Goal: Task Accomplishment & Management: Use online tool/utility

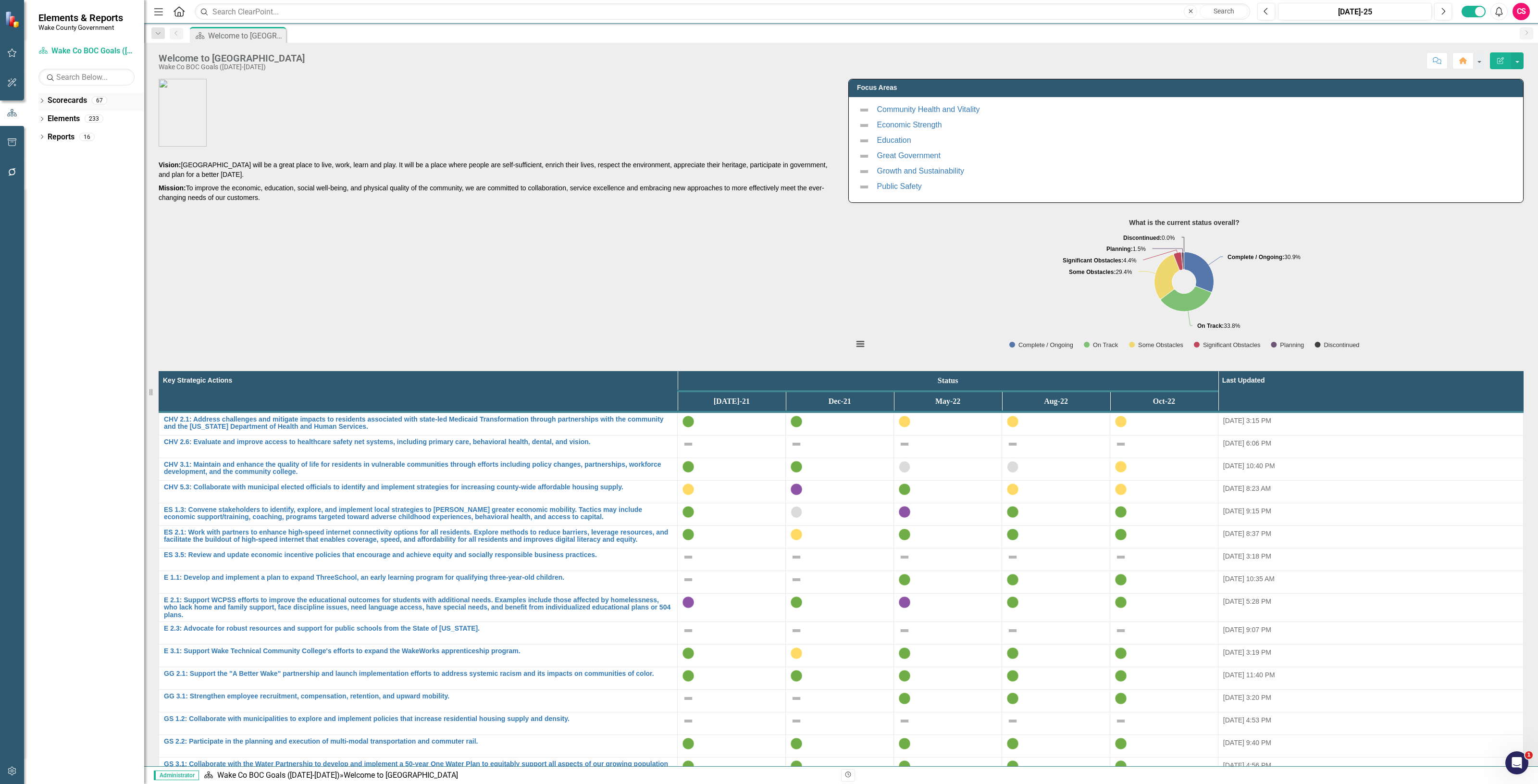
click at [66, 96] on link "Scorecards" at bounding box center [67, 101] width 40 height 11
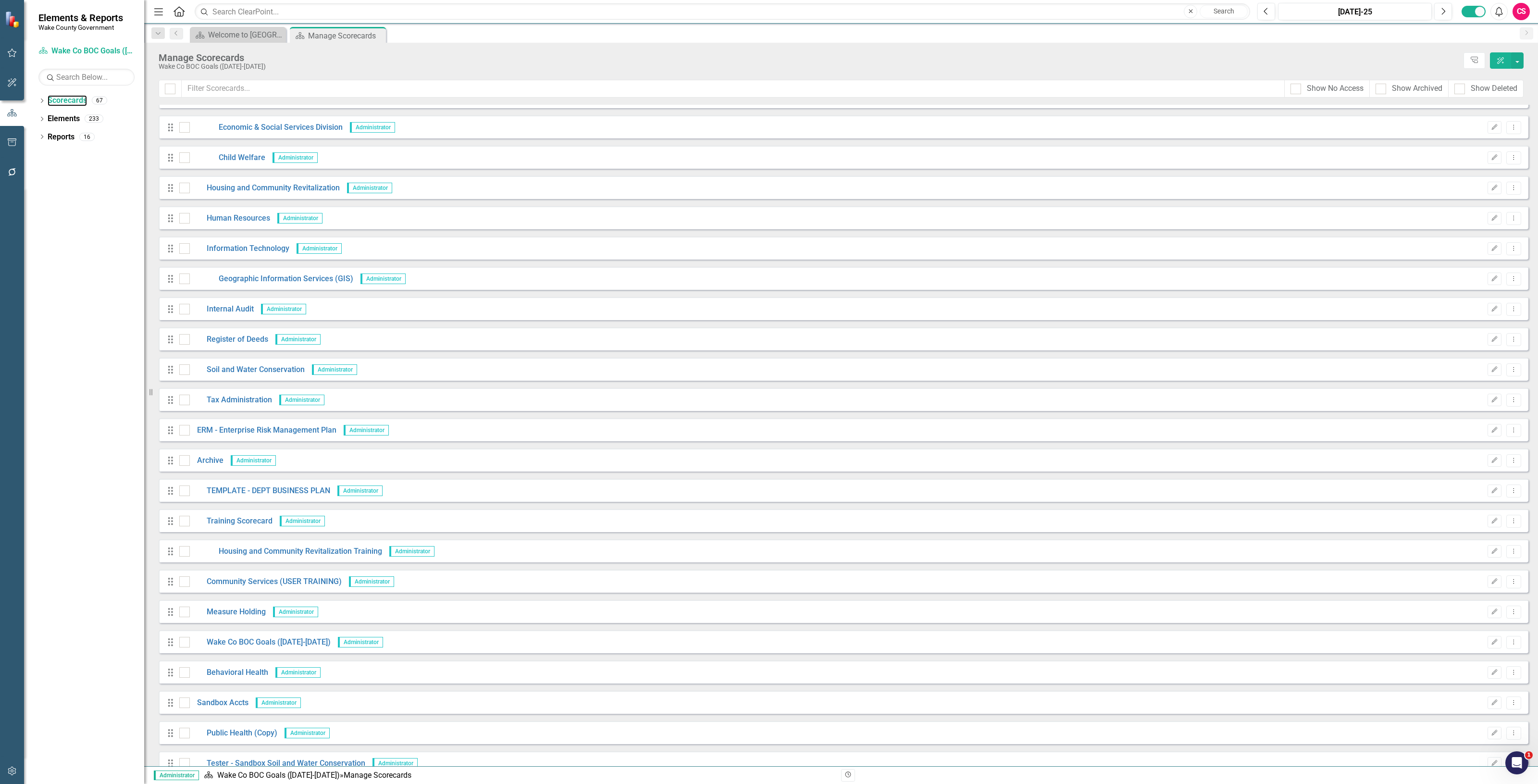
scroll to position [1367, 0]
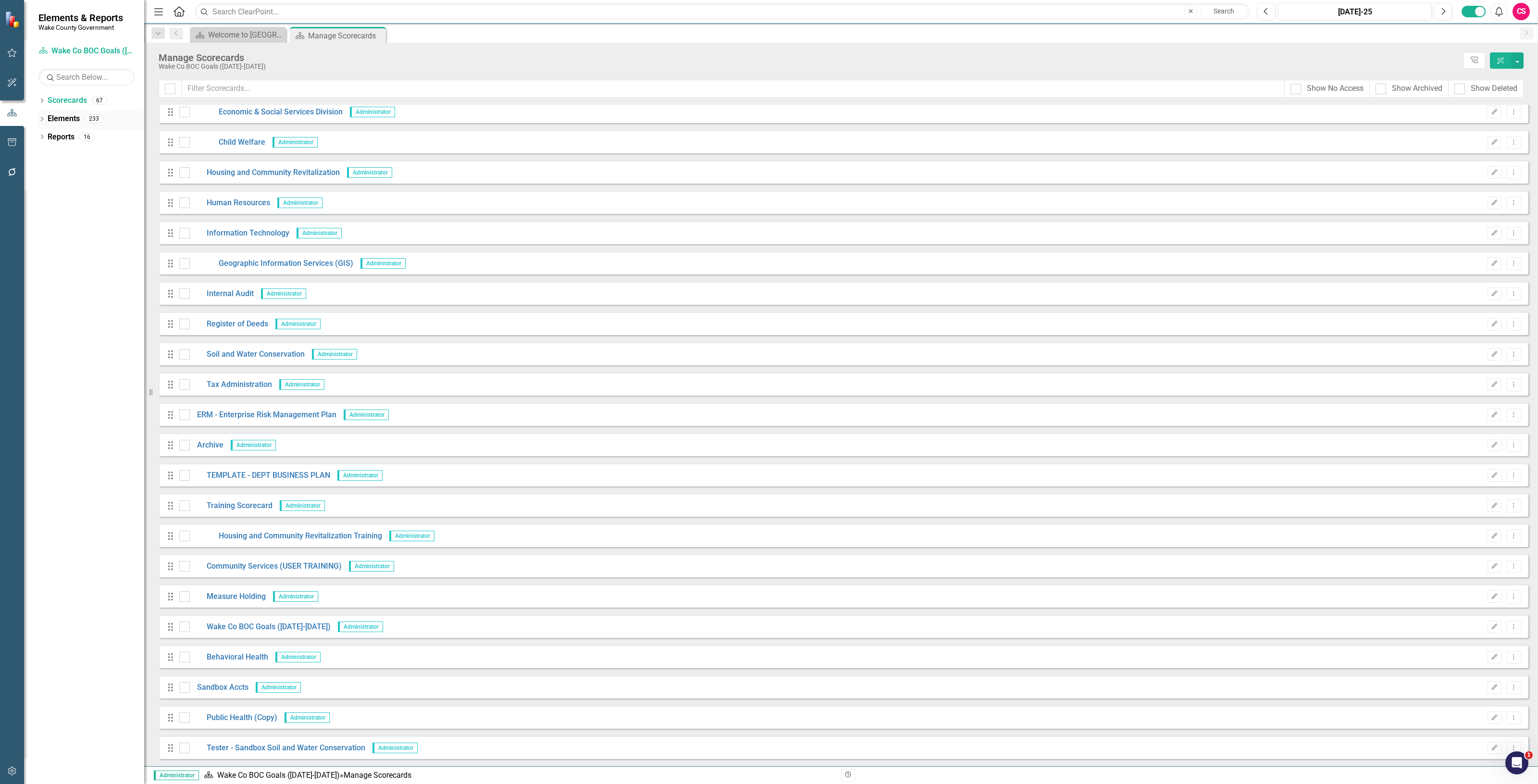
click at [38, 123] on div "Dropdown" at bounding box center [42, 119] width 6 height 8
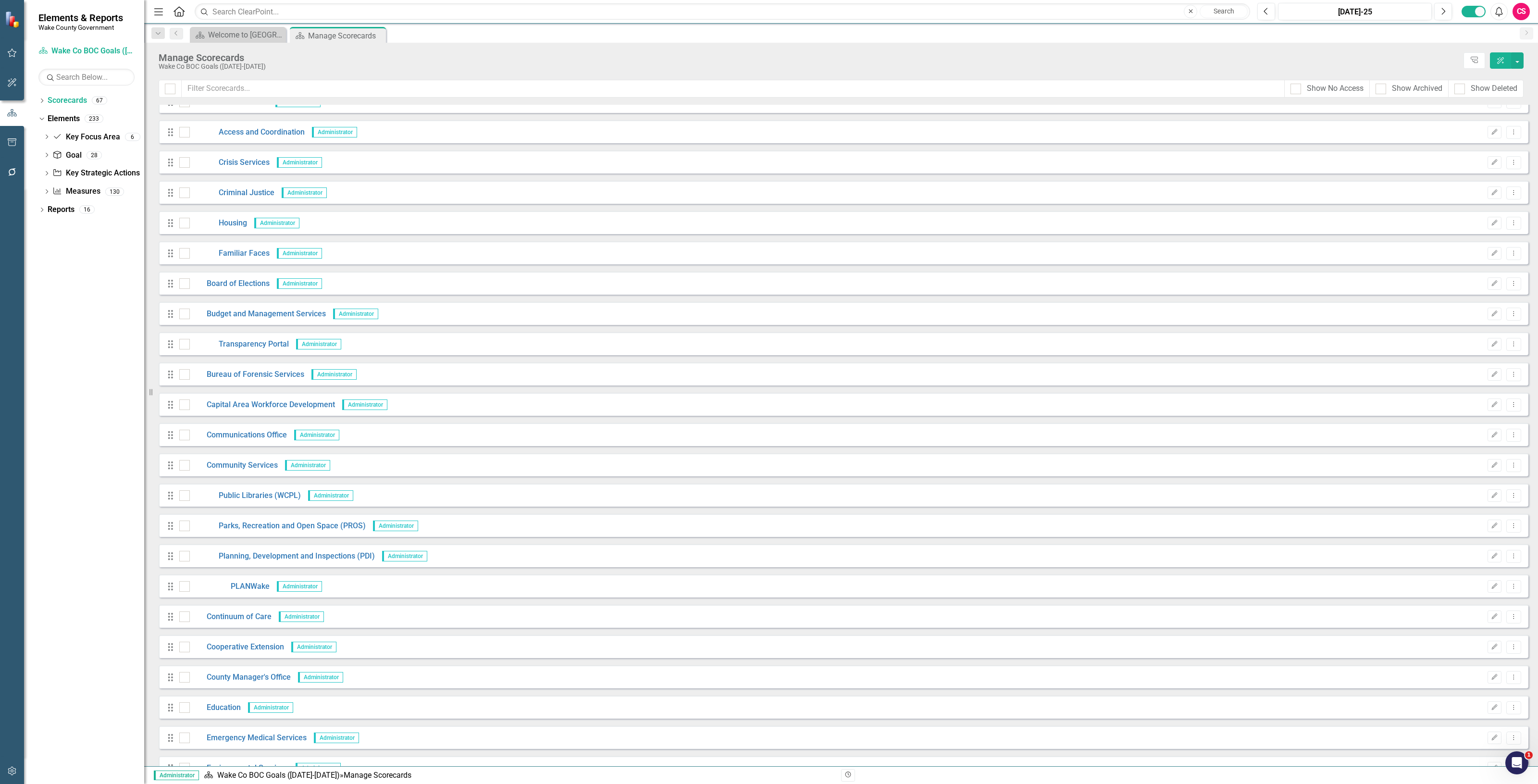
scroll to position [0, 0]
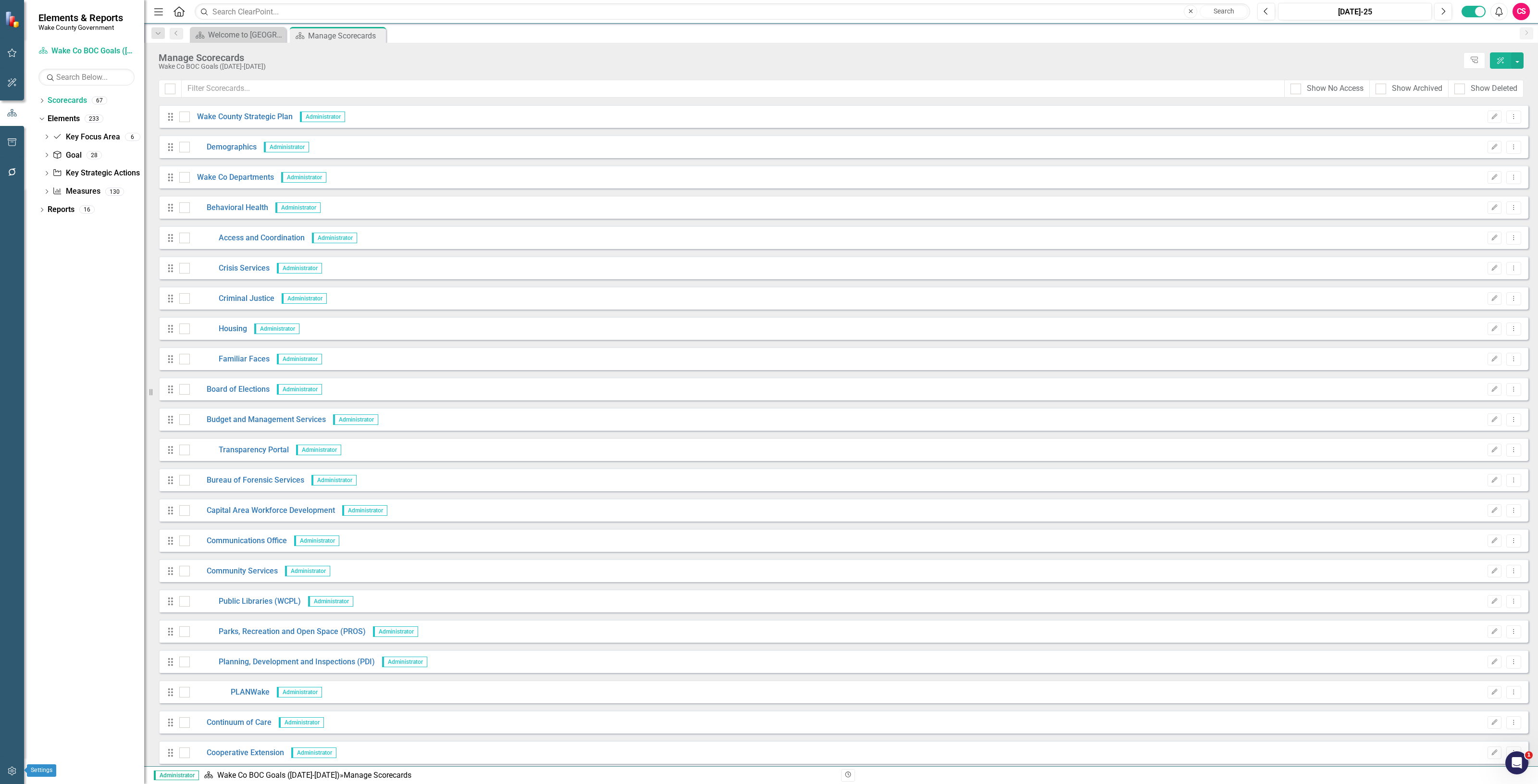
click at [13, 765] on button "button" at bounding box center [12, 771] width 21 height 20
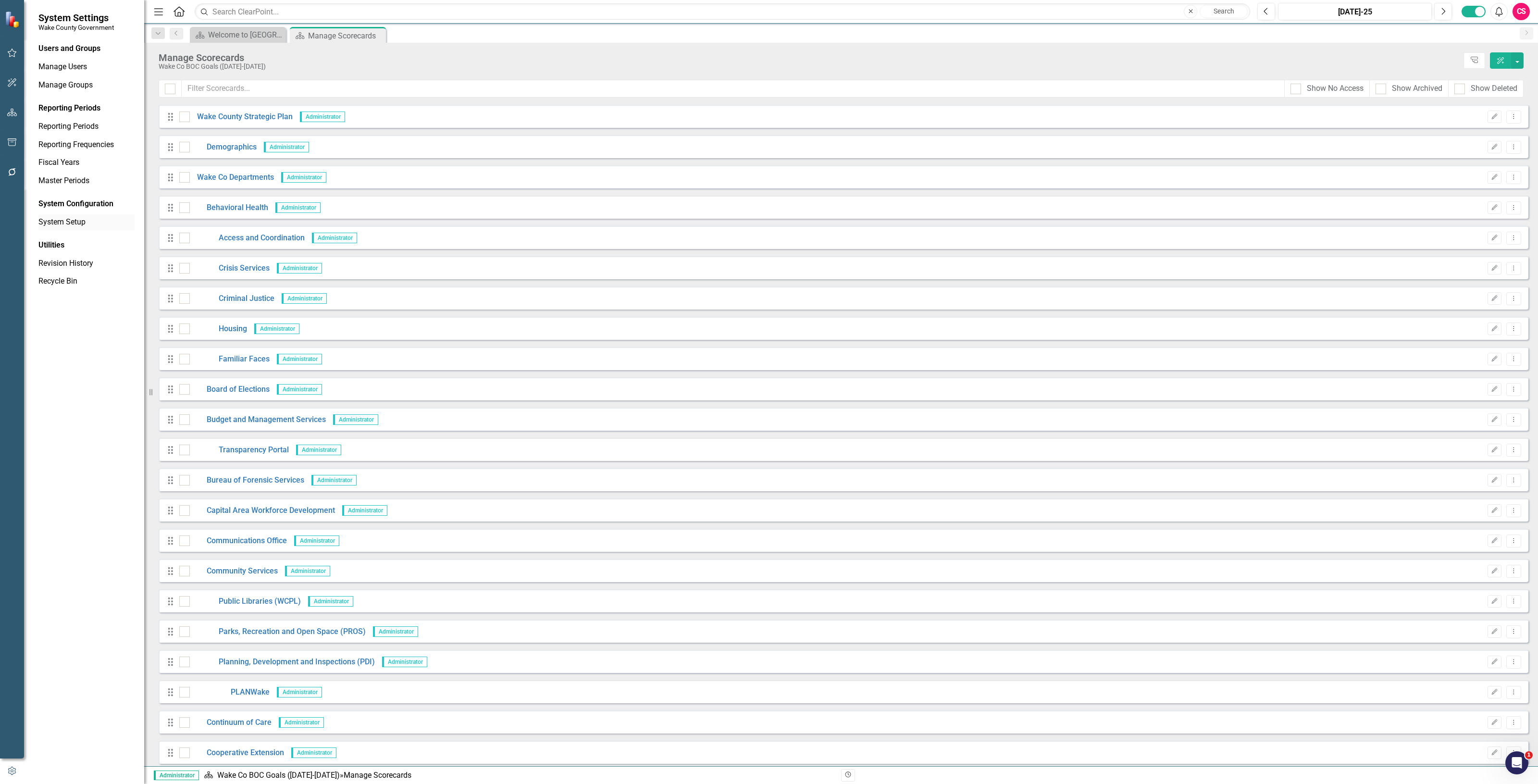
click at [52, 219] on link "System Setup" at bounding box center [86, 222] width 96 height 11
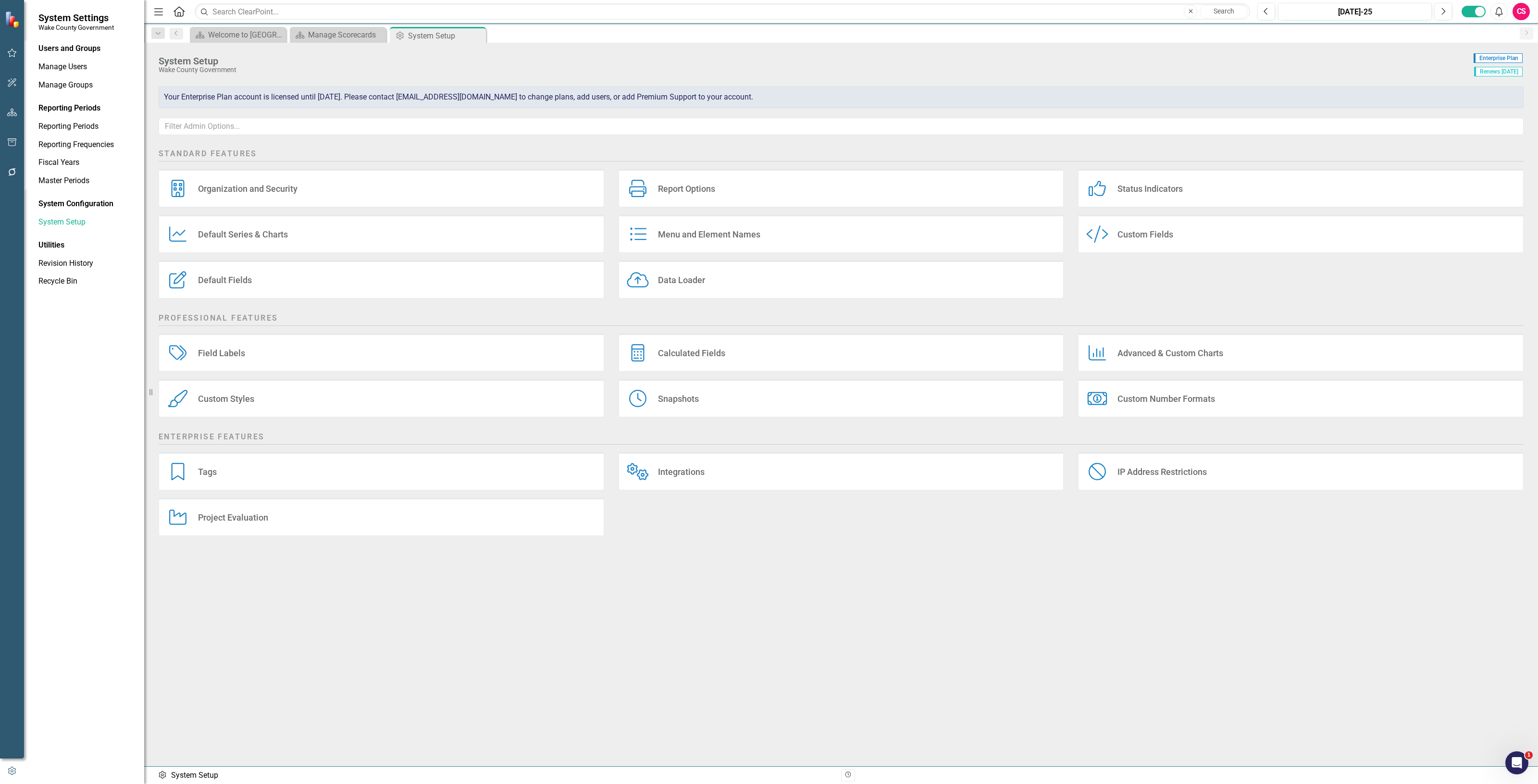
click at [14, 176] on button "button" at bounding box center [12, 172] width 21 height 20
click at [58, 305] on link "Bulk Changes" at bounding box center [86, 302] width 96 height 11
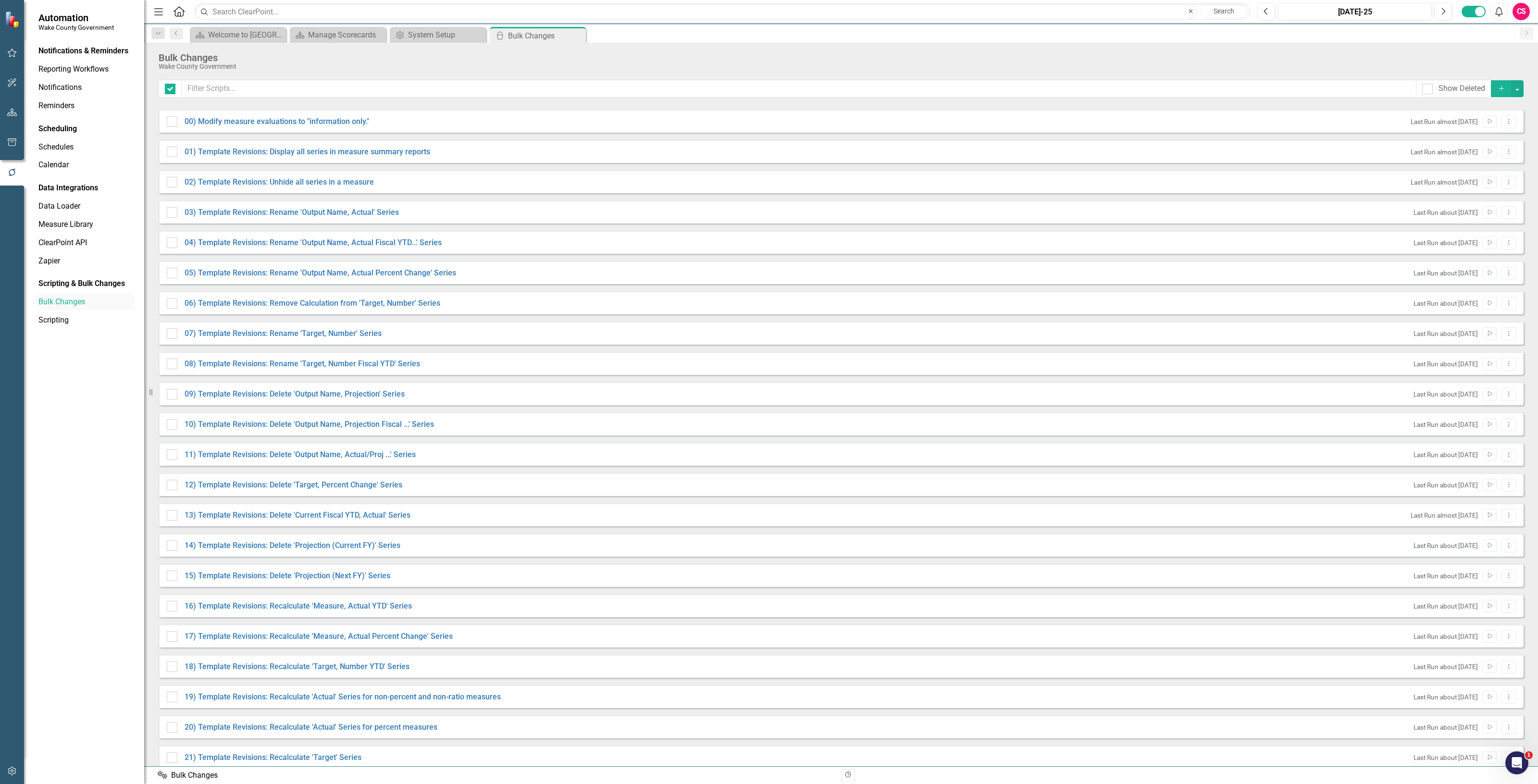
checkbox input "false"
click at [1495, 83] on button "Add" at bounding box center [1502, 89] width 21 height 17
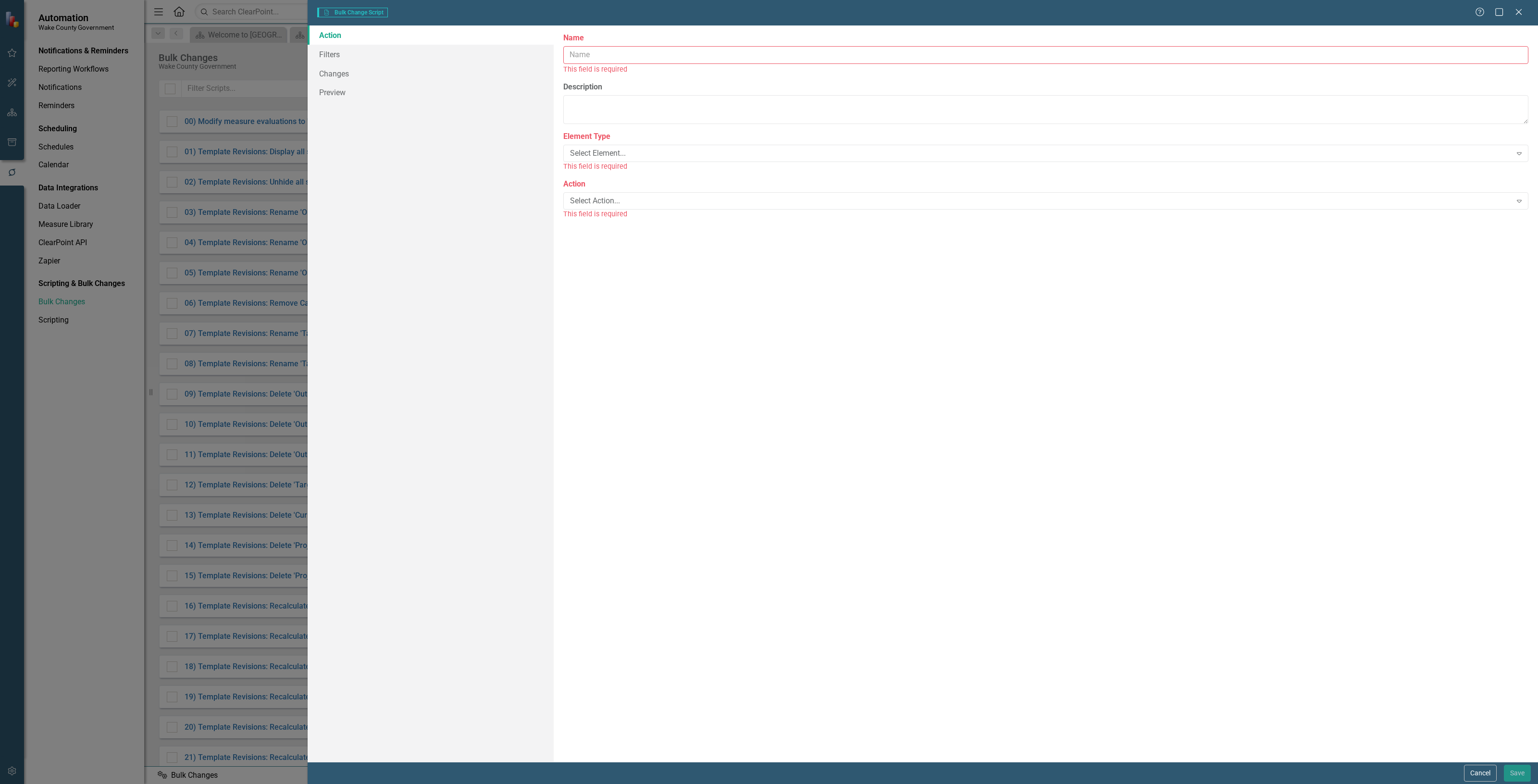
click at [715, 59] on input "Name" at bounding box center [1046, 55] width 965 height 18
type input "layout"
click at [609, 145] on div "Select Element... Expand" at bounding box center [1046, 142] width 965 height 18
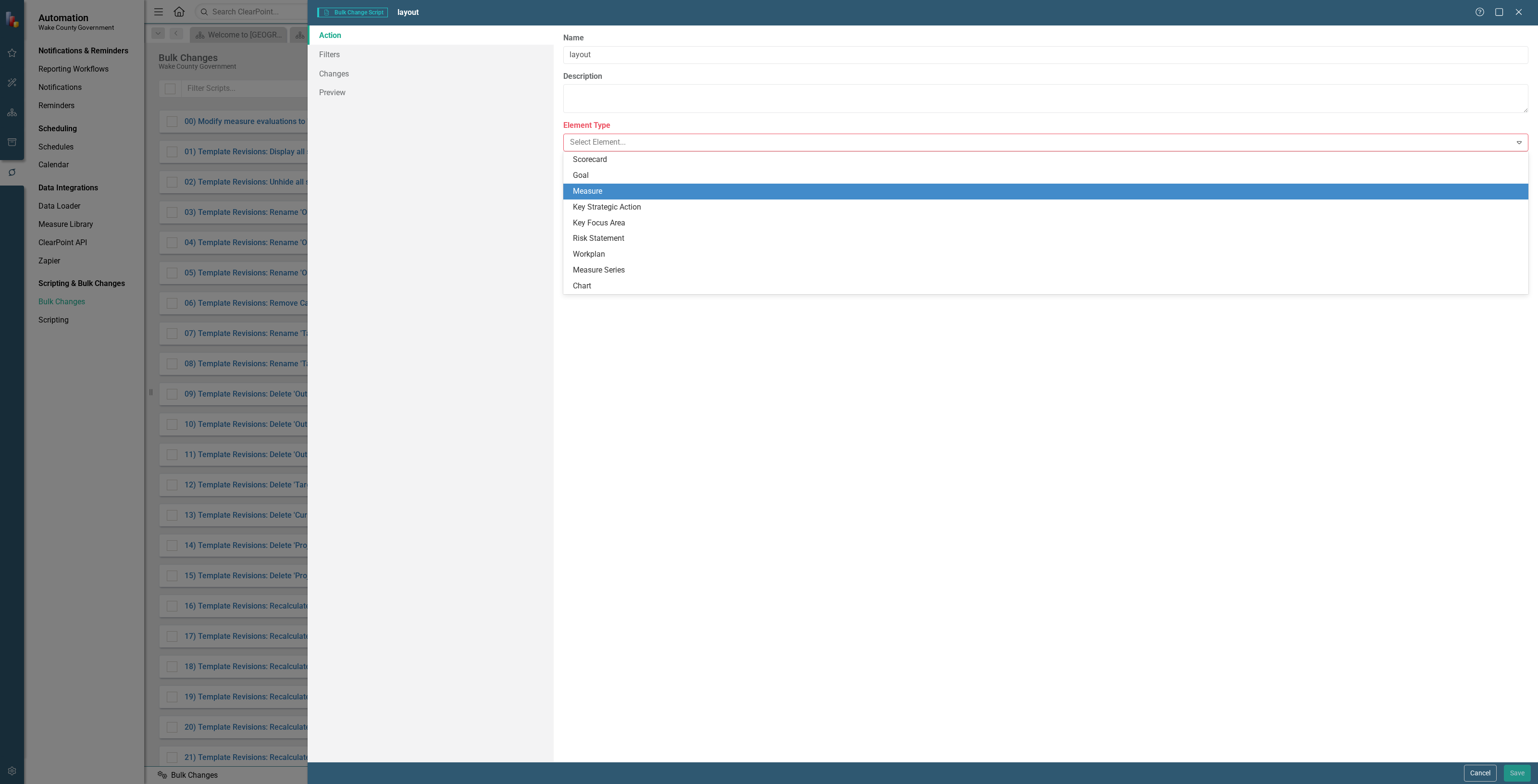
click at [628, 191] on div "Measure" at bounding box center [1048, 191] width 950 height 11
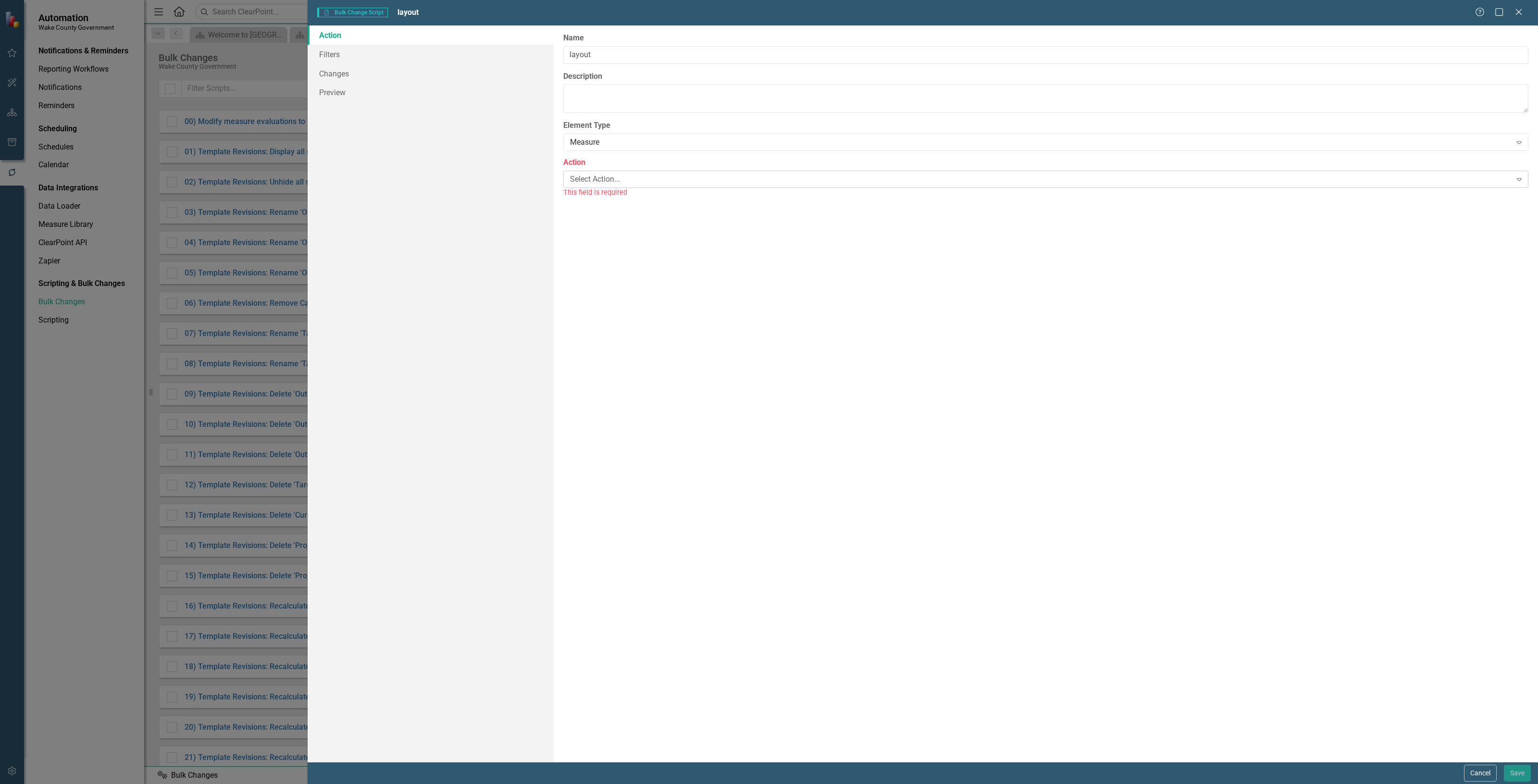
click at [617, 178] on div "Select Action..." at bounding box center [1041, 178] width 941 height 11
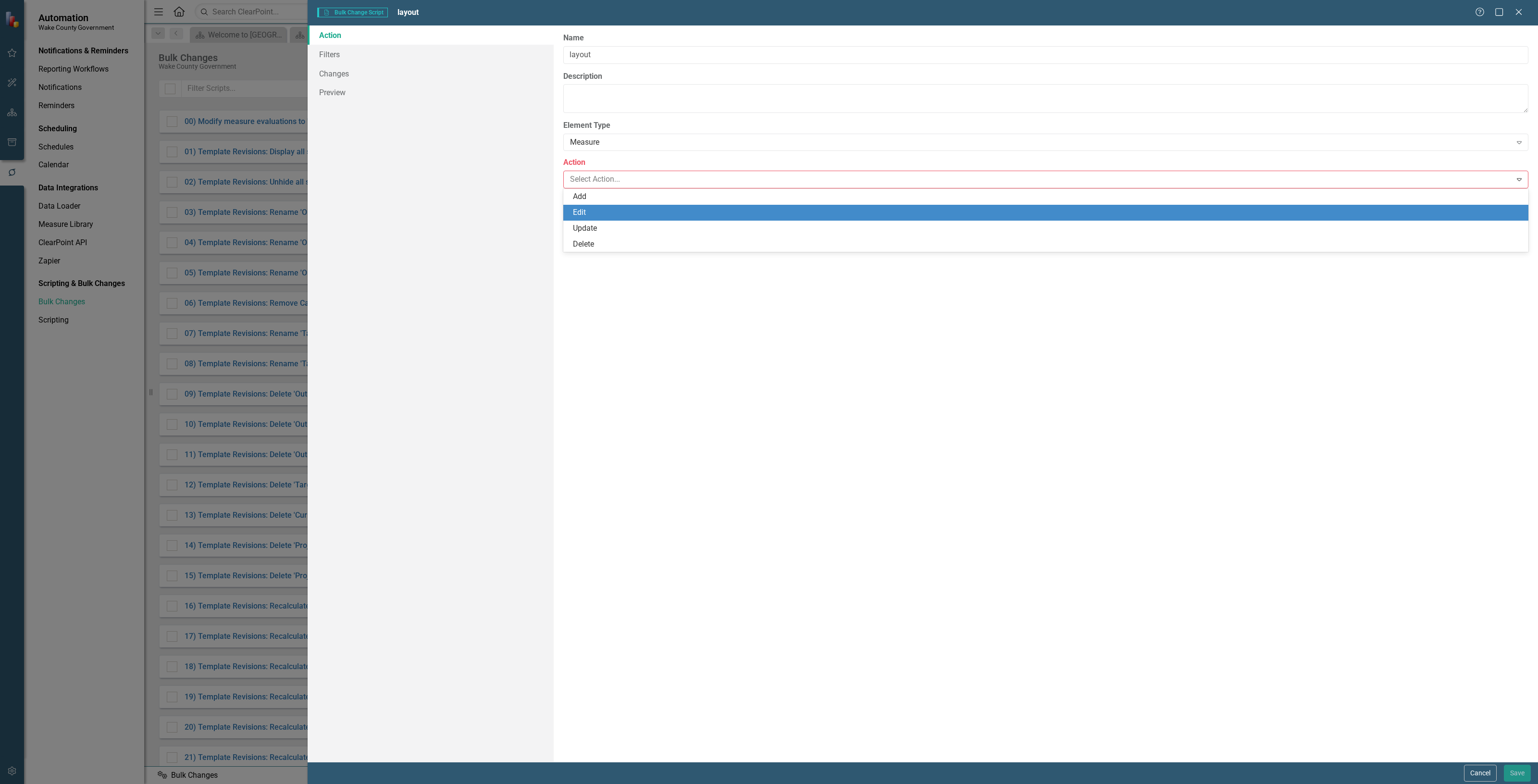
click at [611, 208] on div "Edit" at bounding box center [1048, 212] width 950 height 11
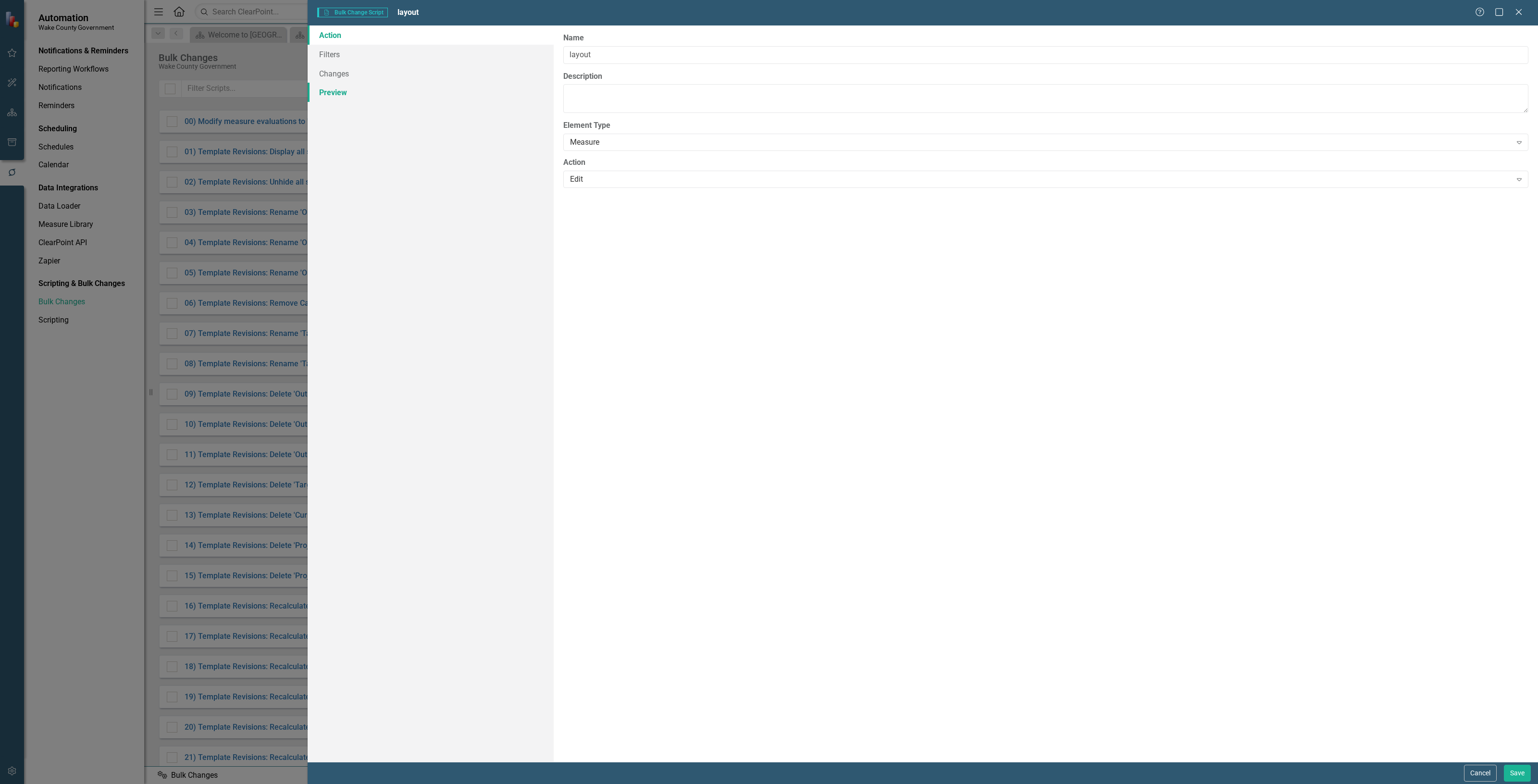
click at [465, 85] on link "Preview" at bounding box center [430, 92] width 246 height 19
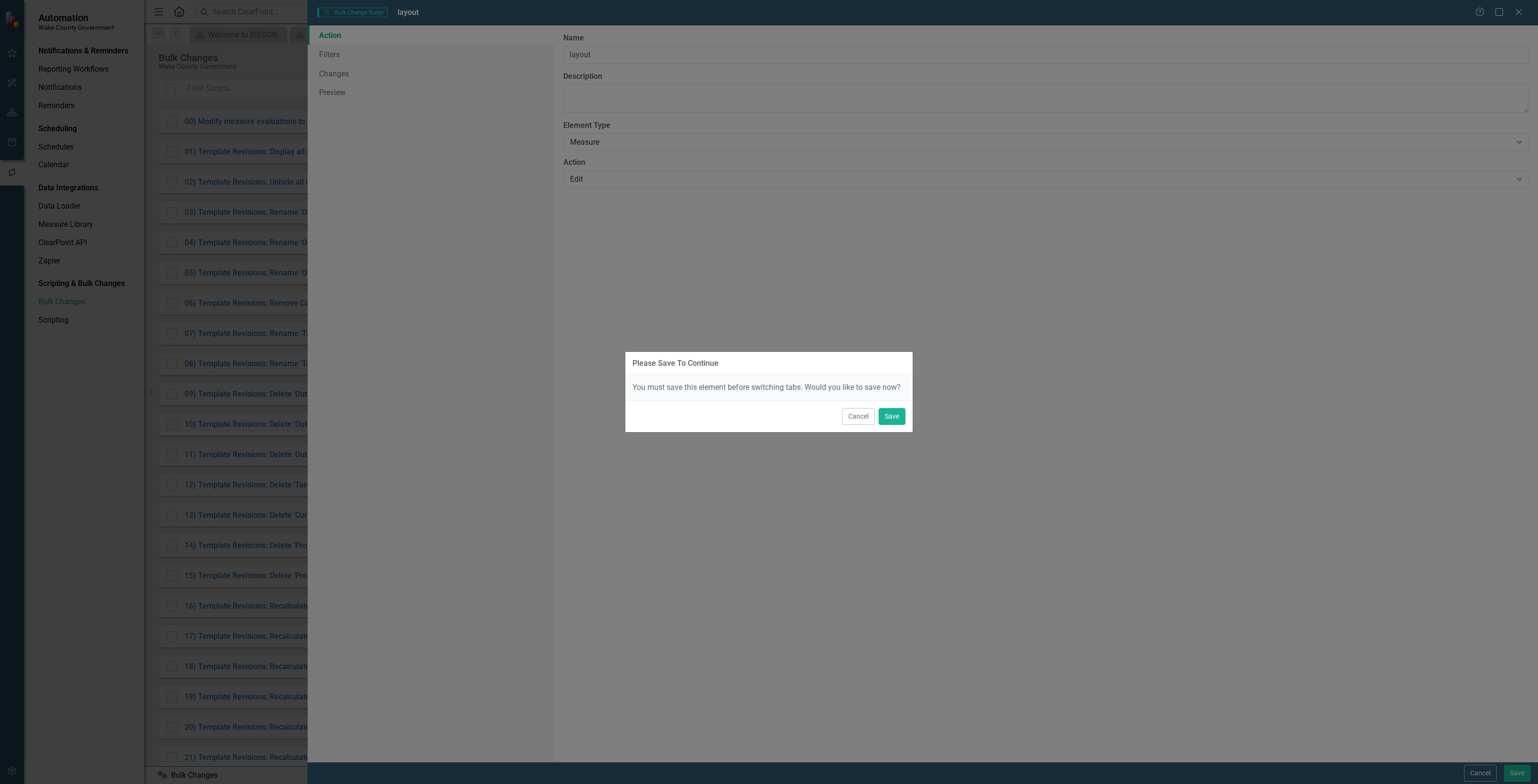
click at [849, 417] on button "Cancel" at bounding box center [858, 417] width 32 height 17
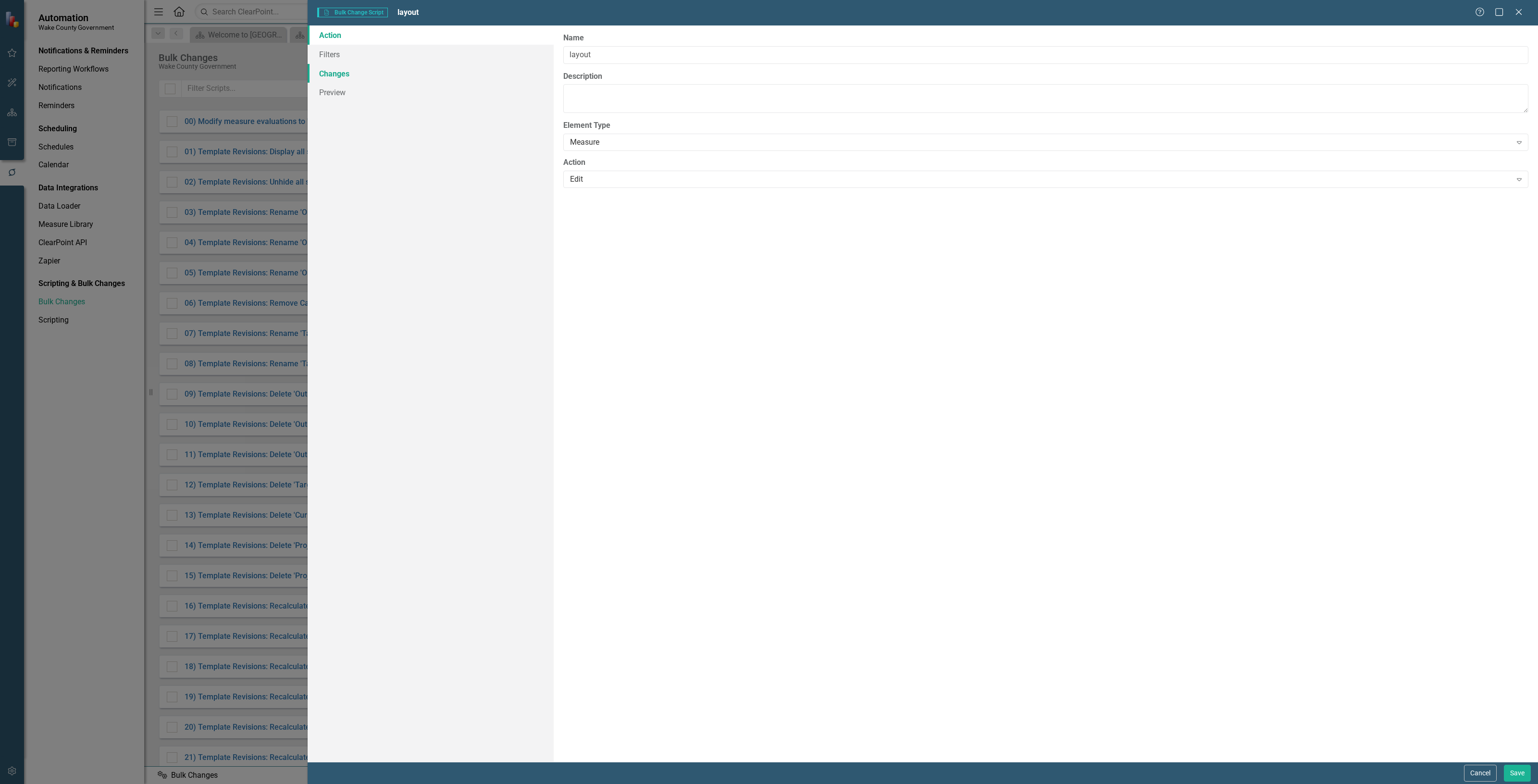
click at [416, 69] on link "Changes" at bounding box center [430, 73] width 246 height 19
click at [569, 51] on div at bounding box center [1039, 55] width 945 height 13
type input "lay"
click at [1493, 772] on button "Cancel" at bounding box center [1480, 773] width 32 height 17
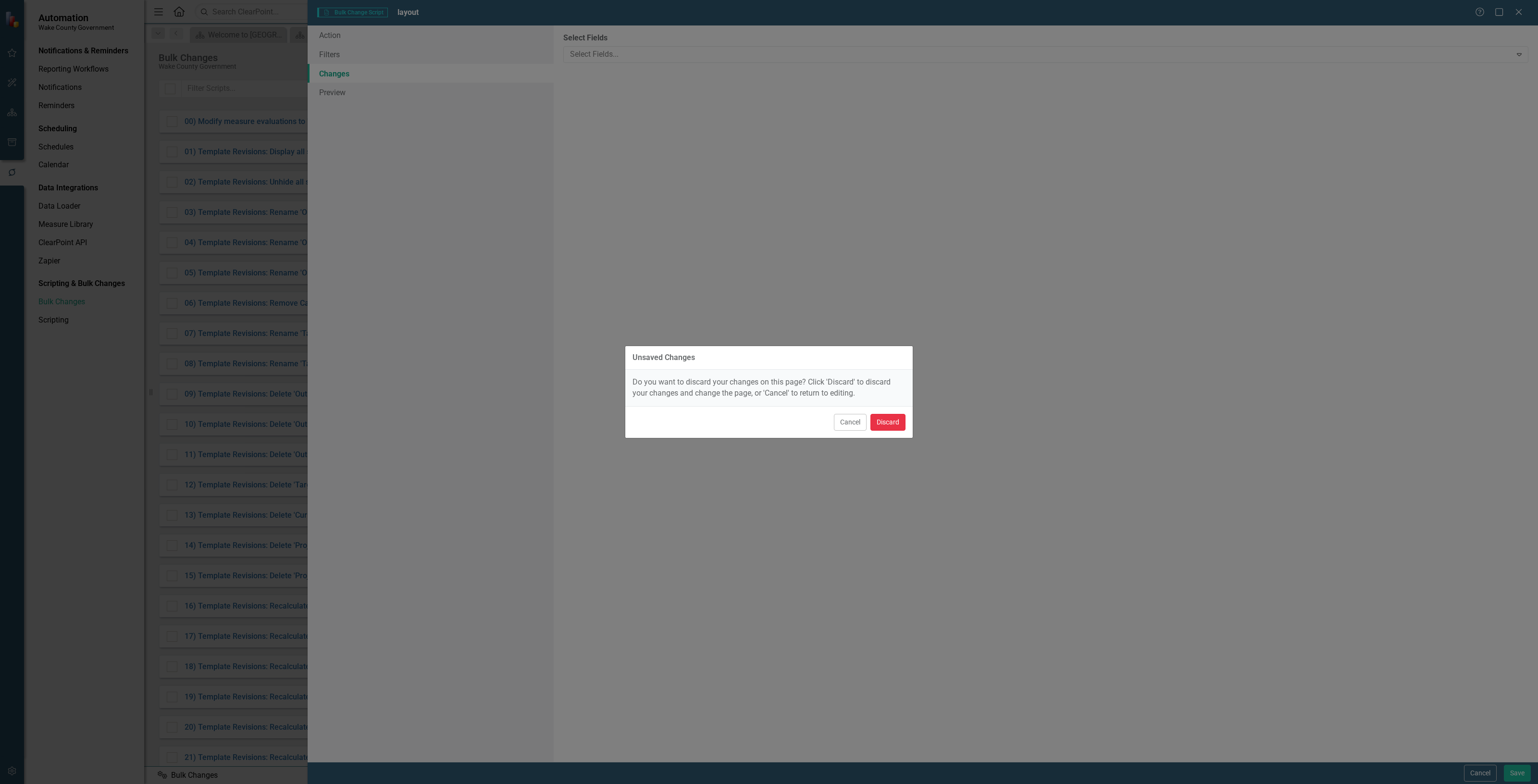
click at [878, 419] on button "Discard" at bounding box center [888, 422] width 35 height 17
